Goal: Entertainment & Leisure: Consume media (video, audio)

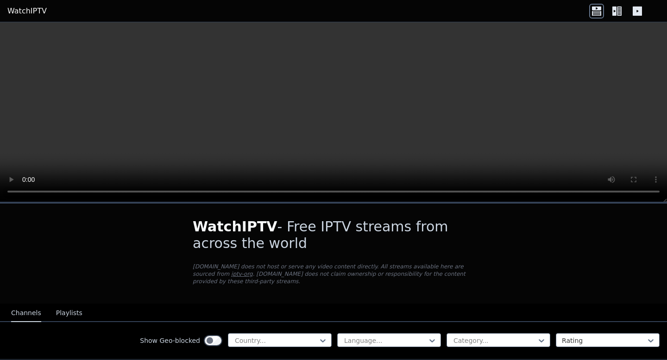
click at [166, 158] on video at bounding box center [333, 112] width 667 height 180
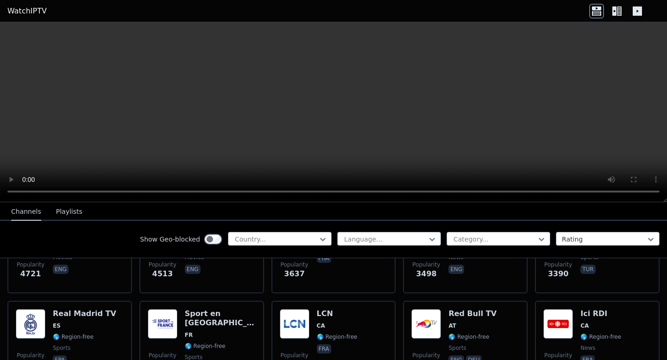
scroll to position [247, 0]
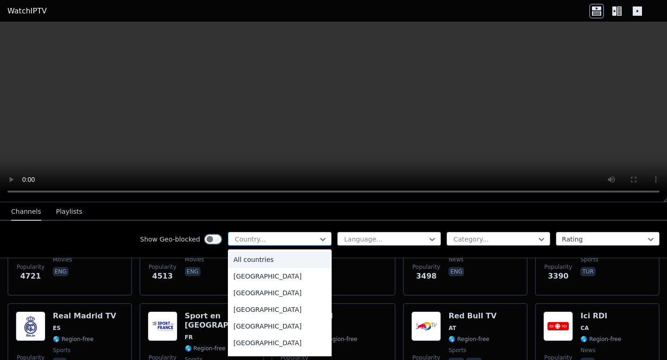
click at [306, 237] on div at bounding box center [276, 239] width 84 height 9
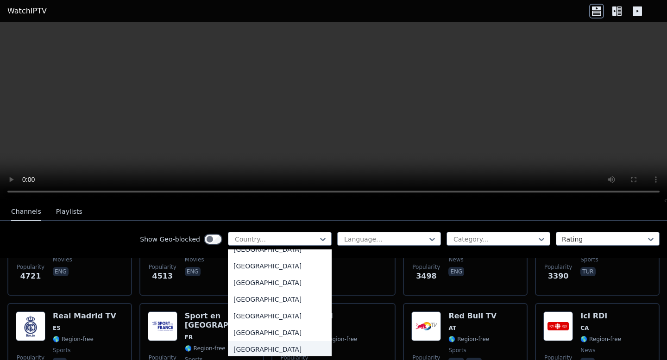
scroll to position [3259, 0]
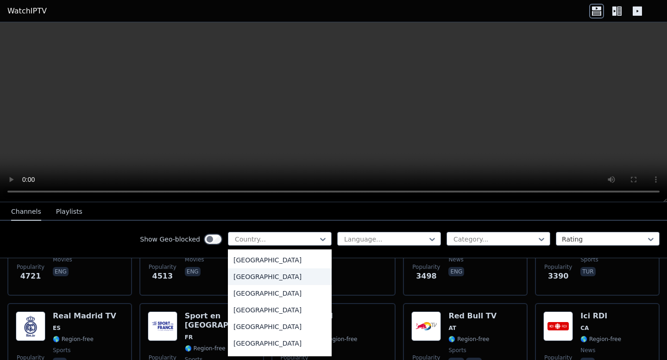
click at [265, 277] on div "[GEOGRAPHIC_DATA]" at bounding box center [280, 276] width 104 height 17
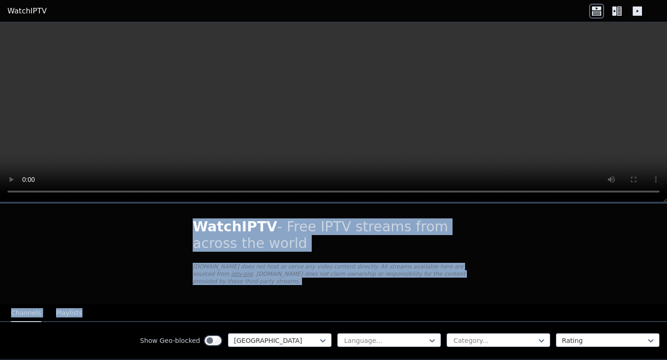
click at [154, 198] on div "WatchIPTV - Free IPTV streams from across the world [DOMAIN_NAME] does not host…" at bounding box center [333, 191] width 667 height 338
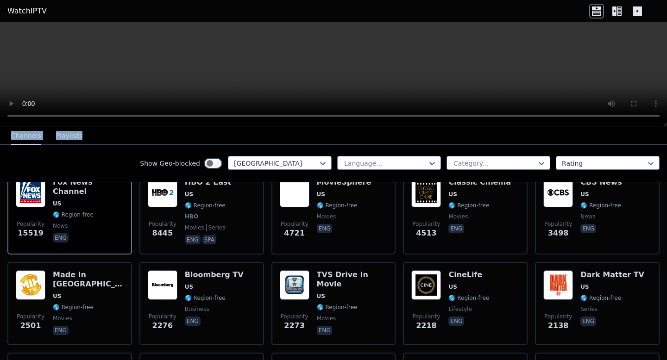
scroll to position [127, 0]
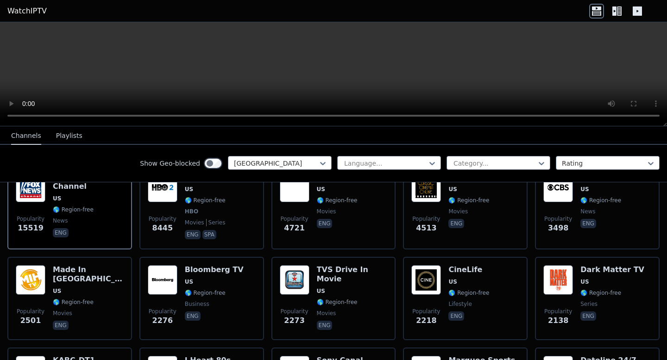
click at [640, 12] on icon at bounding box center [636, 10] width 9 height 9
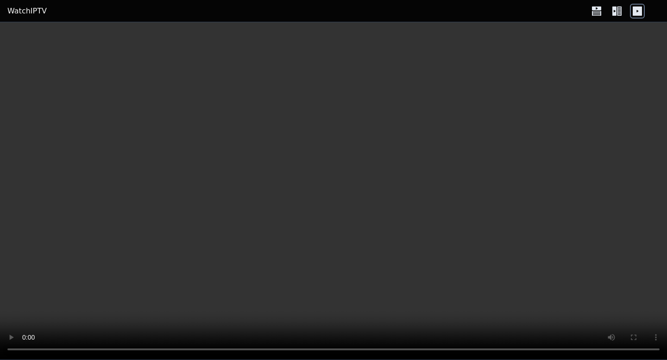
click at [618, 13] on icon at bounding box center [619, 10] width 5 height 9
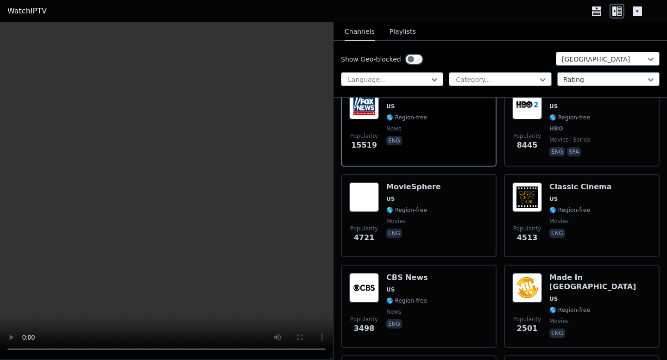
scroll to position [125, 0]
click at [420, 79] on div at bounding box center [388, 79] width 83 height 9
click at [446, 83] on div "Language... Category... Rating" at bounding box center [500, 79] width 318 height 14
click at [452, 82] on div "Category..." at bounding box center [500, 79] width 102 height 14
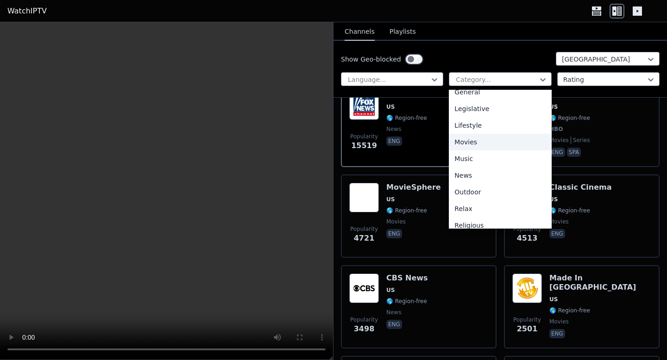
scroll to position [208, 0]
click at [477, 144] on div "Movies" at bounding box center [500, 141] width 102 height 17
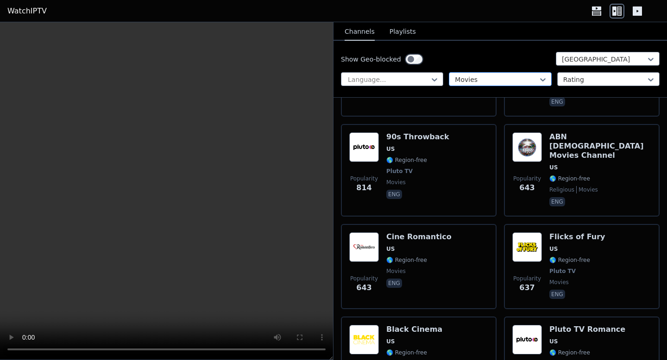
scroll to position [545, 0]
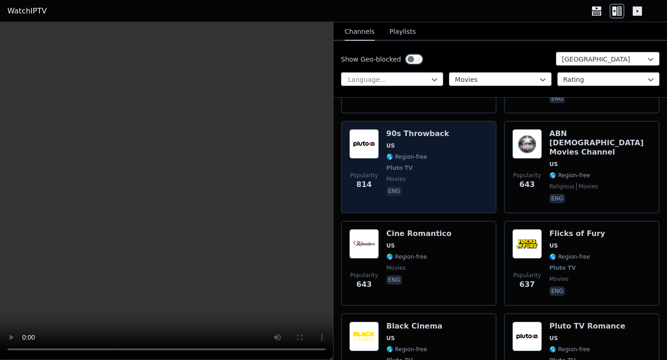
click at [449, 168] on div "Popularity 814 90s Throwback US 🌎 Region-free Pluto TV movies eng" at bounding box center [418, 167] width 139 height 76
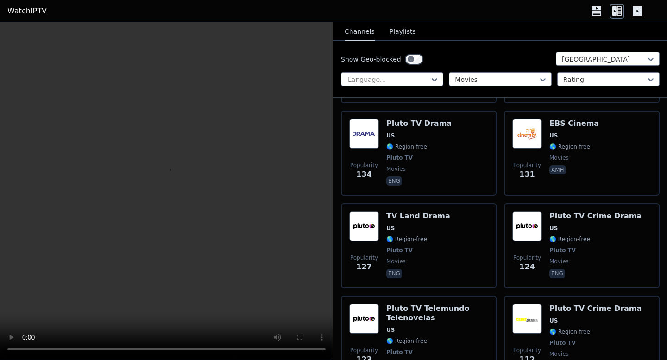
scroll to position [1981, 0]
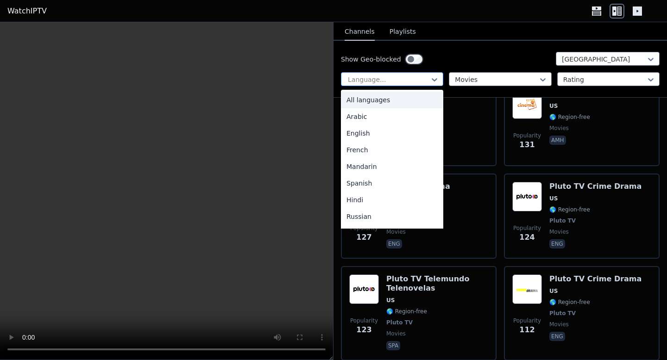
click at [424, 76] on div at bounding box center [388, 79] width 83 height 9
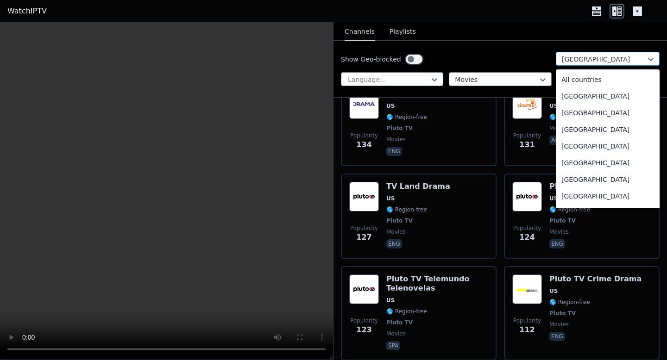
click at [565, 60] on div at bounding box center [604, 59] width 84 height 9
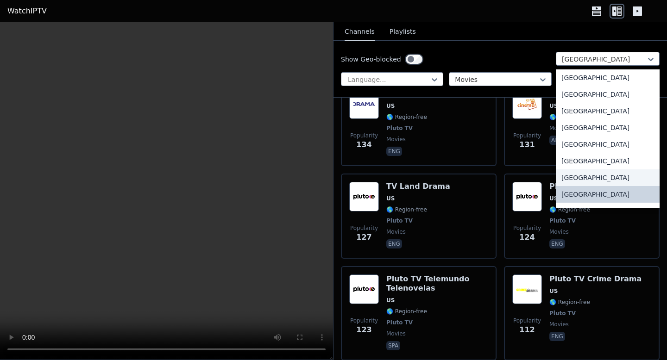
click at [590, 174] on div "[GEOGRAPHIC_DATA]" at bounding box center [608, 177] width 104 height 17
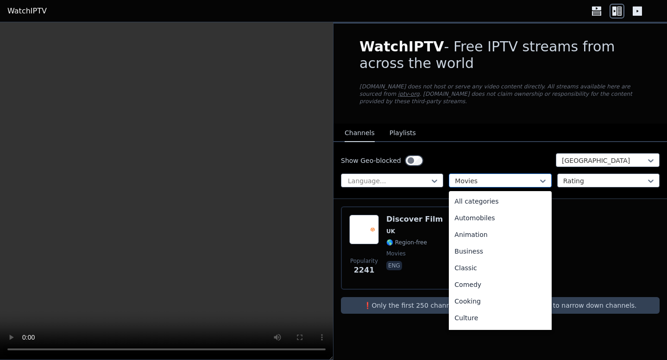
click at [466, 177] on div at bounding box center [496, 180] width 83 height 9
click at [471, 201] on div "All categories" at bounding box center [500, 201] width 102 height 17
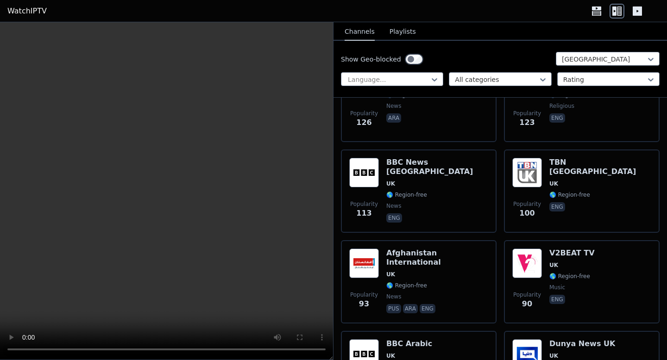
scroll to position [1172, 0]
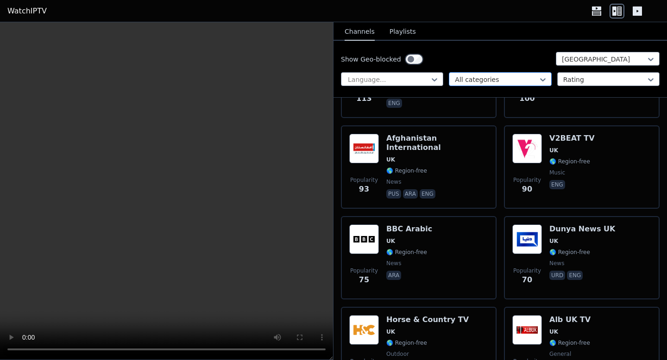
click at [513, 77] on div at bounding box center [496, 79] width 83 height 9
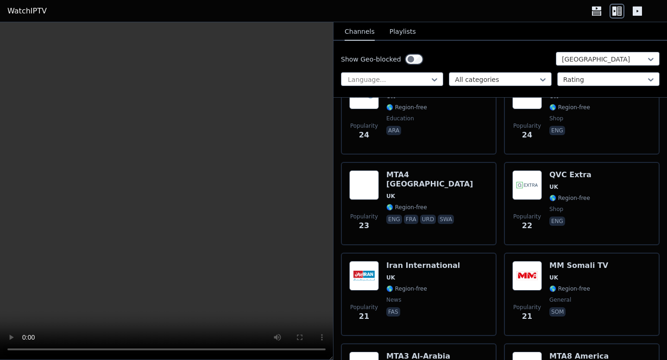
scroll to position [3066, 0]
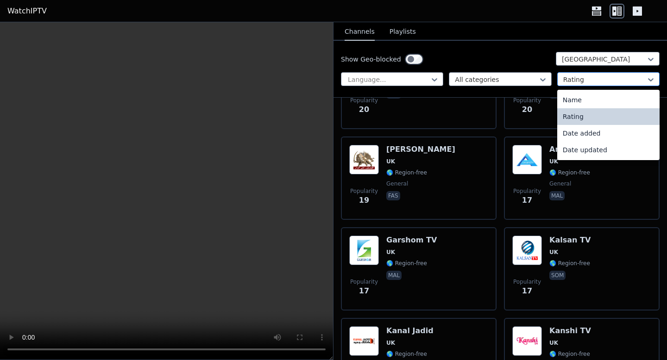
click at [598, 74] on div "Rating" at bounding box center [608, 79] width 102 height 14
click at [588, 99] on div "Name" at bounding box center [608, 100] width 102 height 17
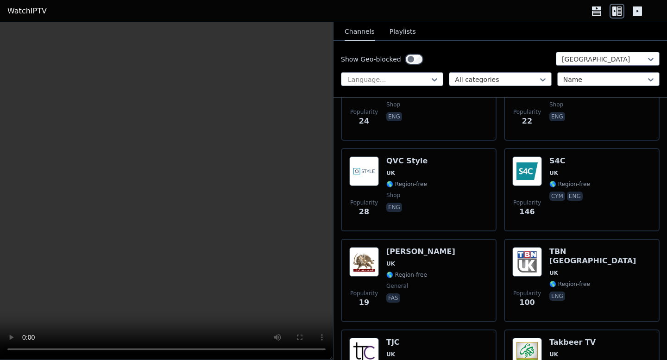
scroll to position [2602, 0]
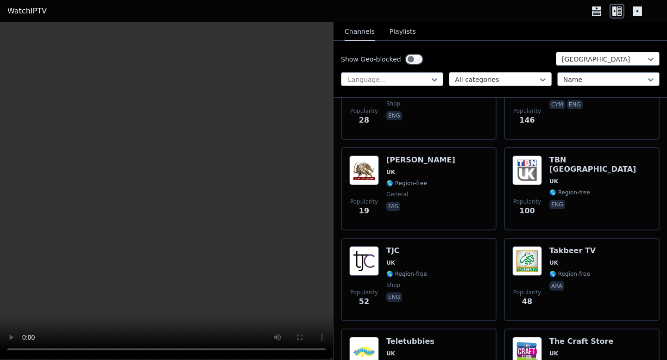
click at [542, 74] on div at bounding box center [542, 80] width 9 height 14
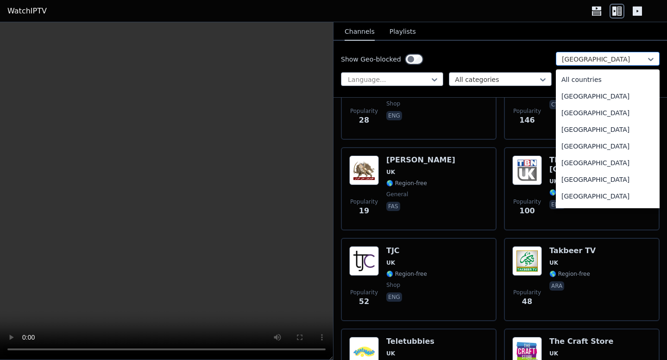
click at [583, 56] on div at bounding box center [604, 59] width 84 height 9
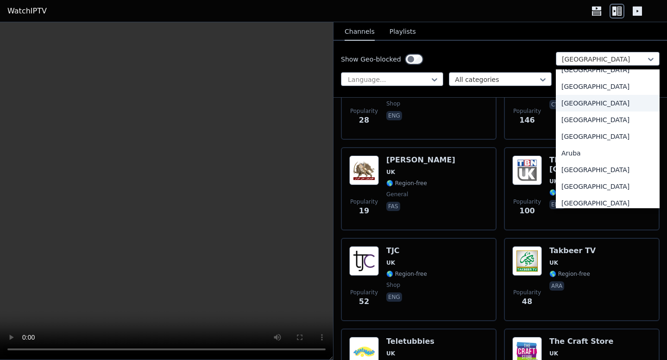
scroll to position [62, 0]
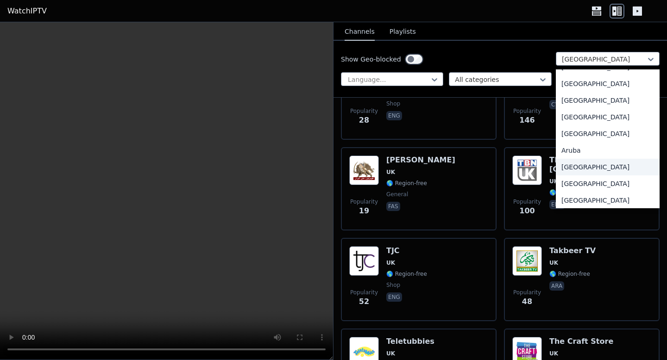
click at [582, 162] on div "[GEOGRAPHIC_DATA]" at bounding box center [608, 167] width 104 height 17
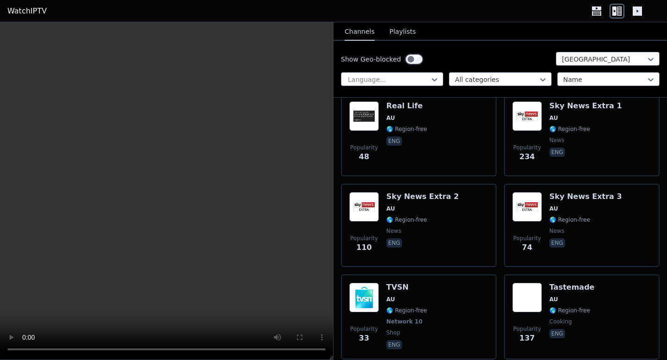
scroll to position [1205, 0]
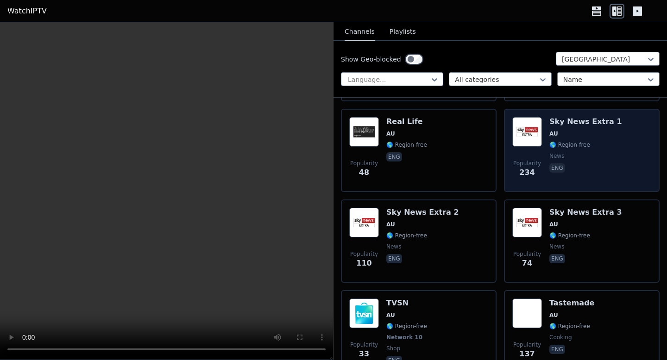
click at [582, 163] on span "eng" at bounding box center [585, 168] width 73 height 11
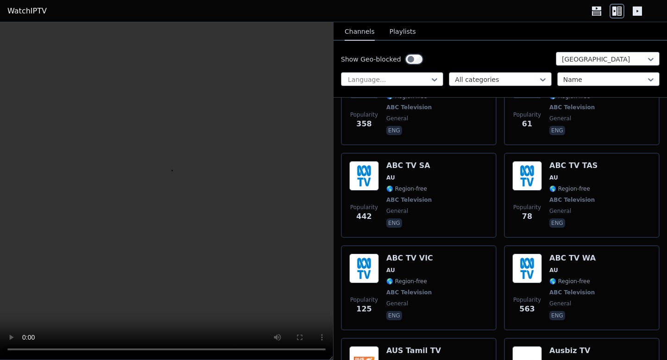
scroll to position [0, 0]
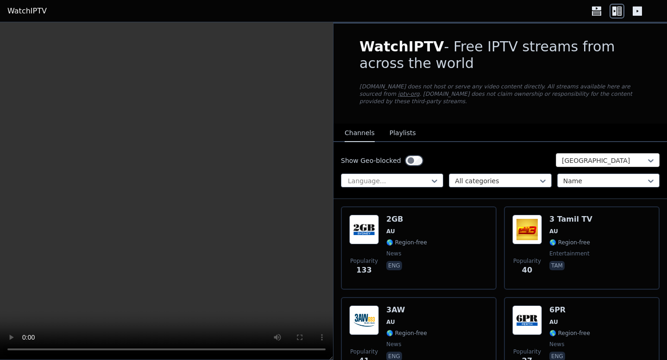
click at [577, 164] on div at bounding box center [604, 160] width 84 height 9
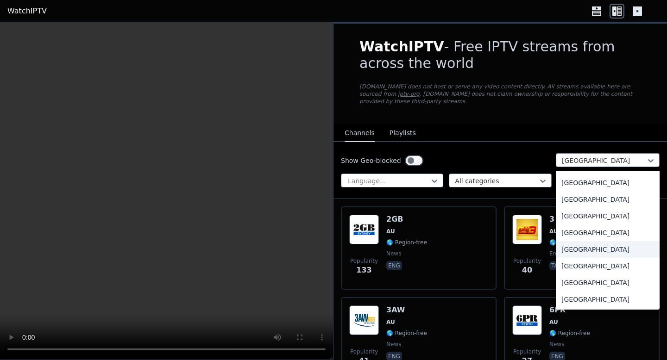
scroll to position [3235, 0]
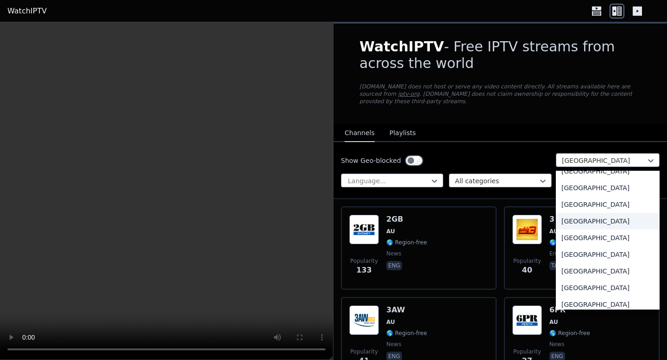
click at [571, 219] on div "[GEOGRAPHIC_DATA]" at bounding box center [608, 221] width 104 height 17
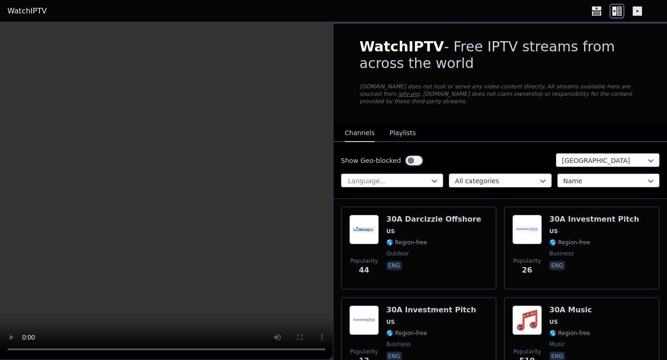
click at [501, 179] on div at bounding box center [496, 180] width 83 height 9
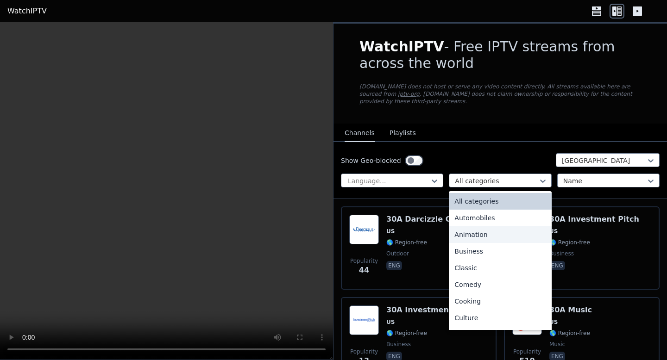
scroll to position [52, 0]
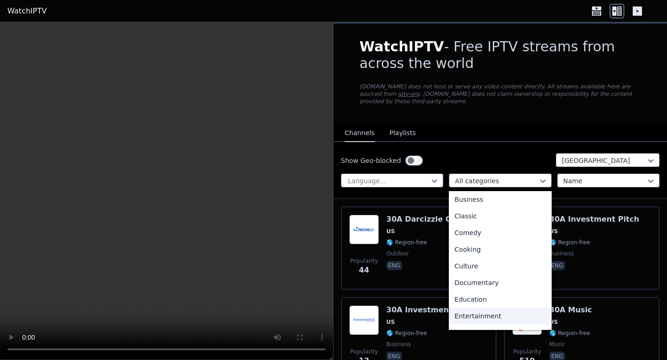
click at [474, 312] on div "Entertainment" at bounding box center [500, 316] width 102 height 17
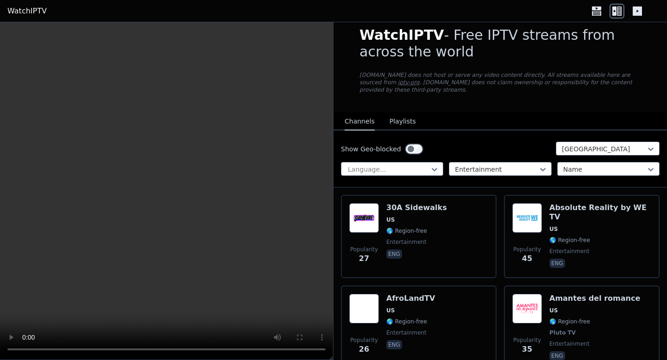
scroll to position [16, 0]
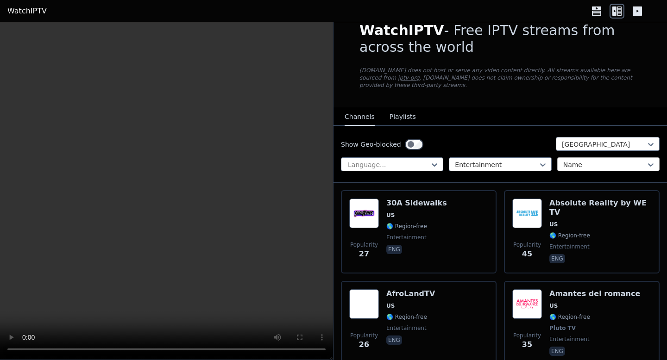
click at [576, 162] on div at bounding box center [604, 164] width 83 height 9
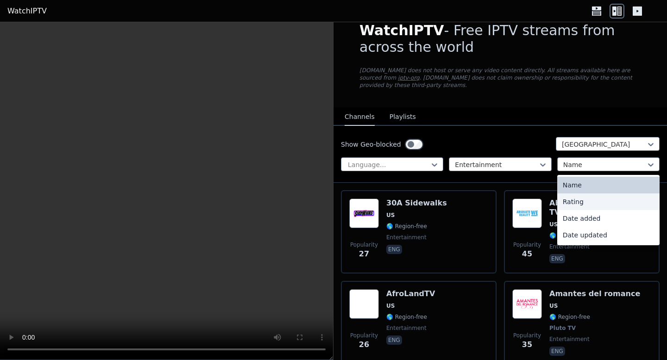
click at [575, 203] on div "Rating" at bounding box center [608, 202] width 102 height 17
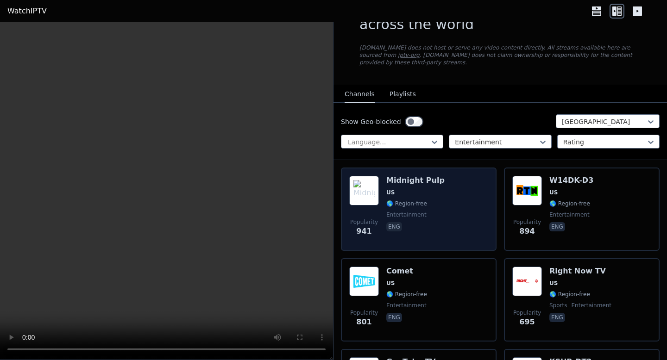
scroll to position [174, 0]
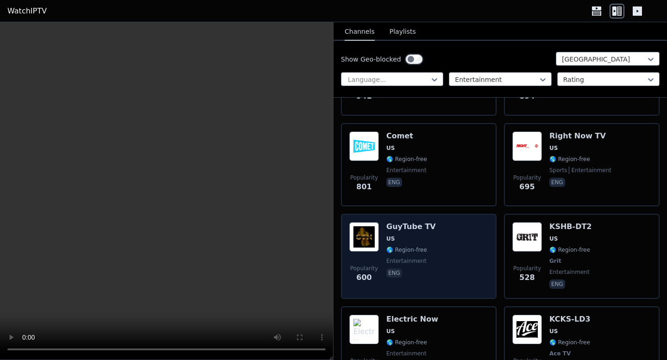
click at [389, 233] on div "GuyTube TV US 🌎 Region-free entertainment eng" at bounding box center [411, 256] width 50 height 69
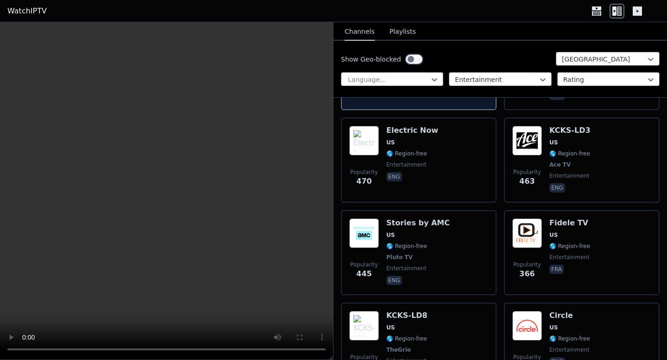
scroll to position [381, 0]
